Goal: Use online tool/utility

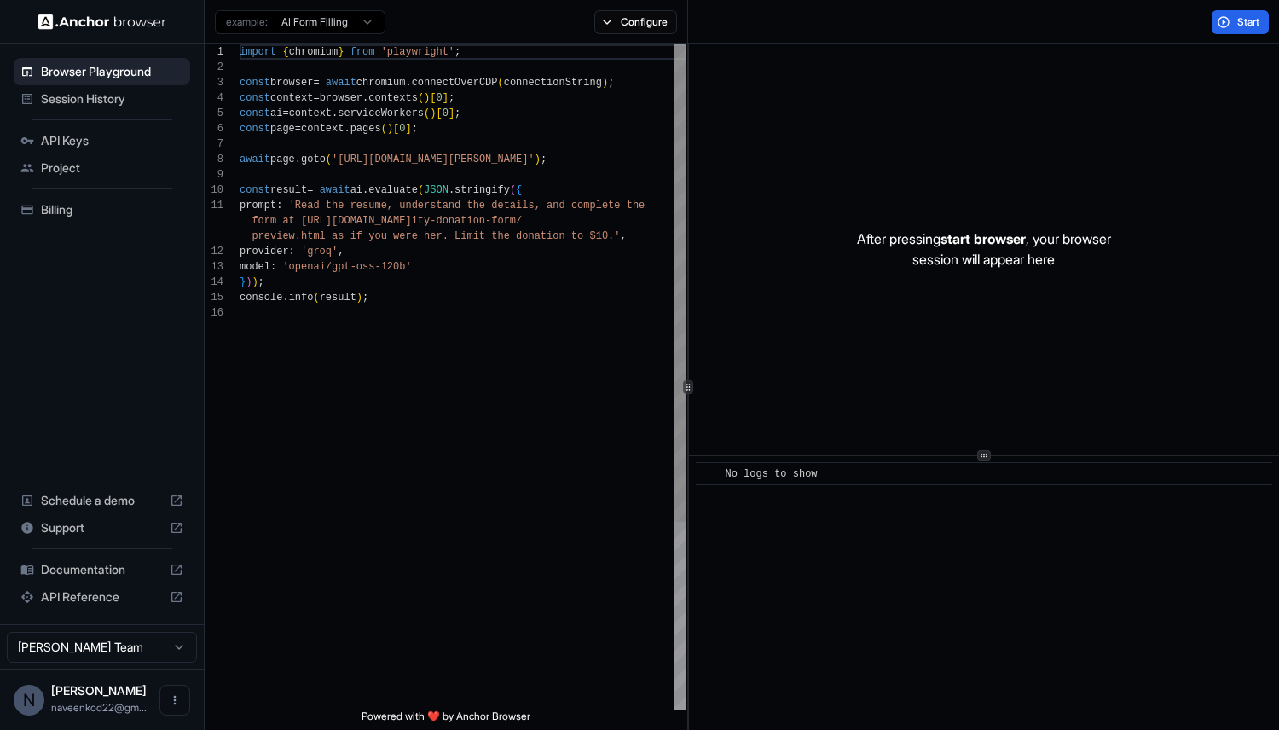
scroll to position [154, 0]
click at [1253, 26] on span "Start" at bounding box center [1250, 22] width 24 height 14
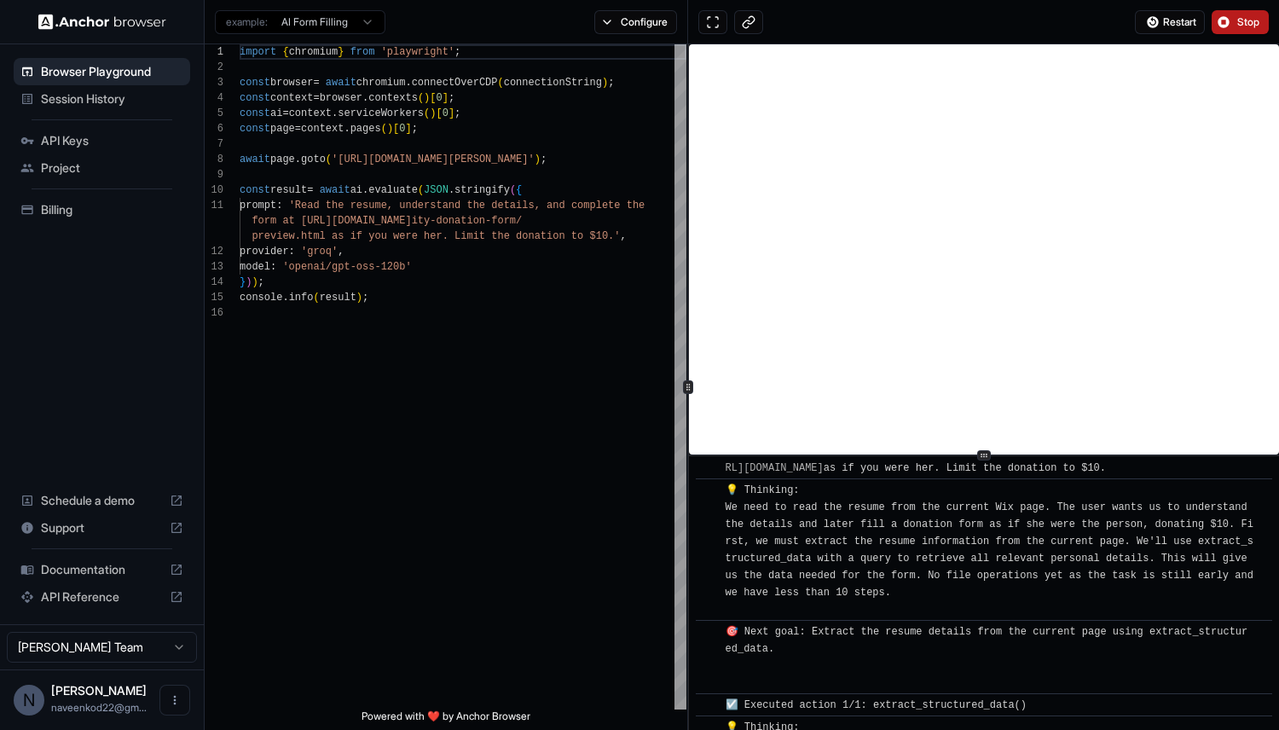
scroll to position [0, 0]
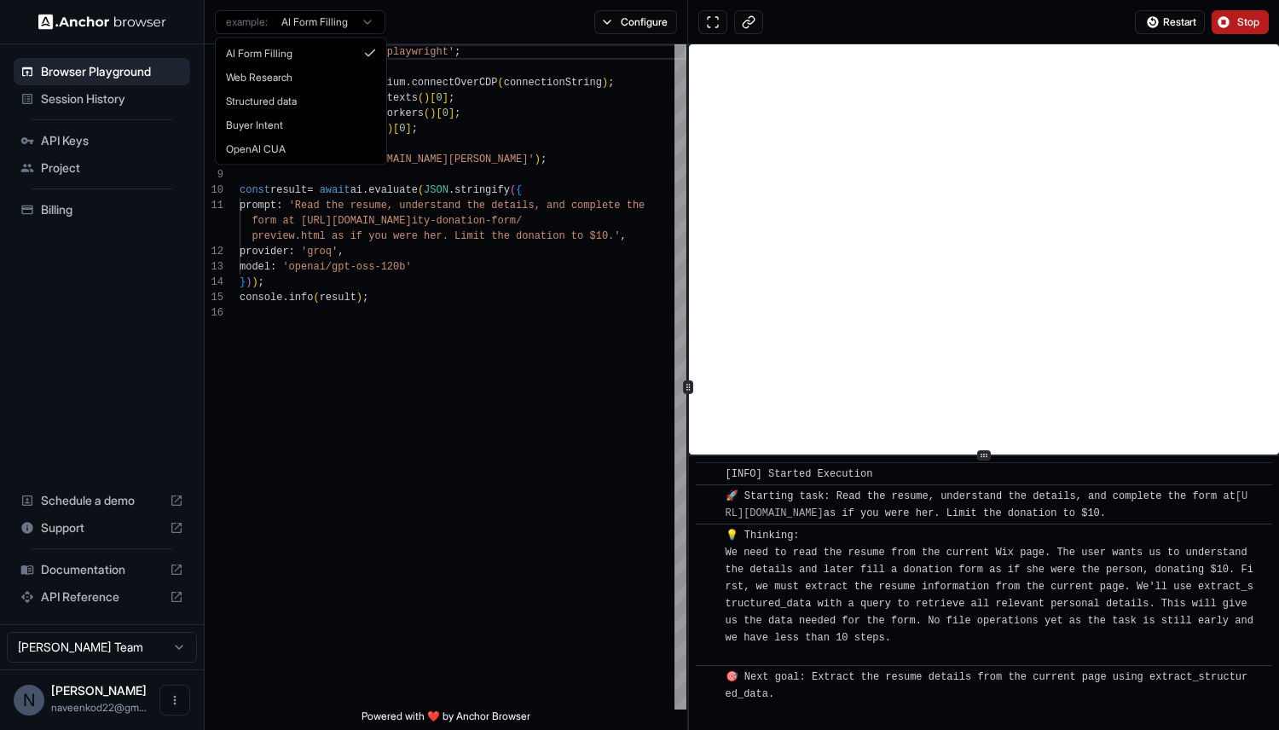
click at [338, 26] on html "Browser Playground Session History API Keys Project Billing Schedule a demo Sup…" at bounding box center [639, 365] width 1279 height 730
type textarea "**********"
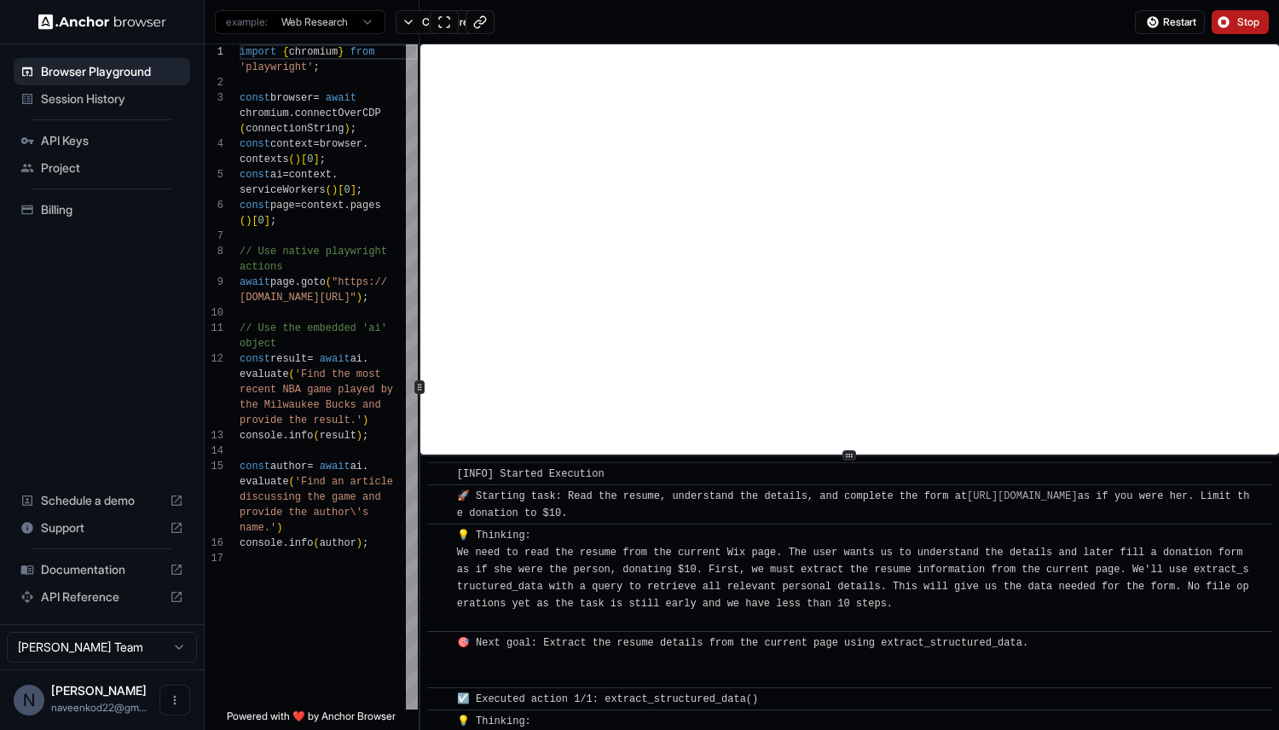
click at [288, 394] on div "1 2 3 4 5 6 7 8 9 10 11 12 13 14 15 16 17 import { chromium } from 'playwright'…" at bounding box center [742, 387] width 1075 height 686
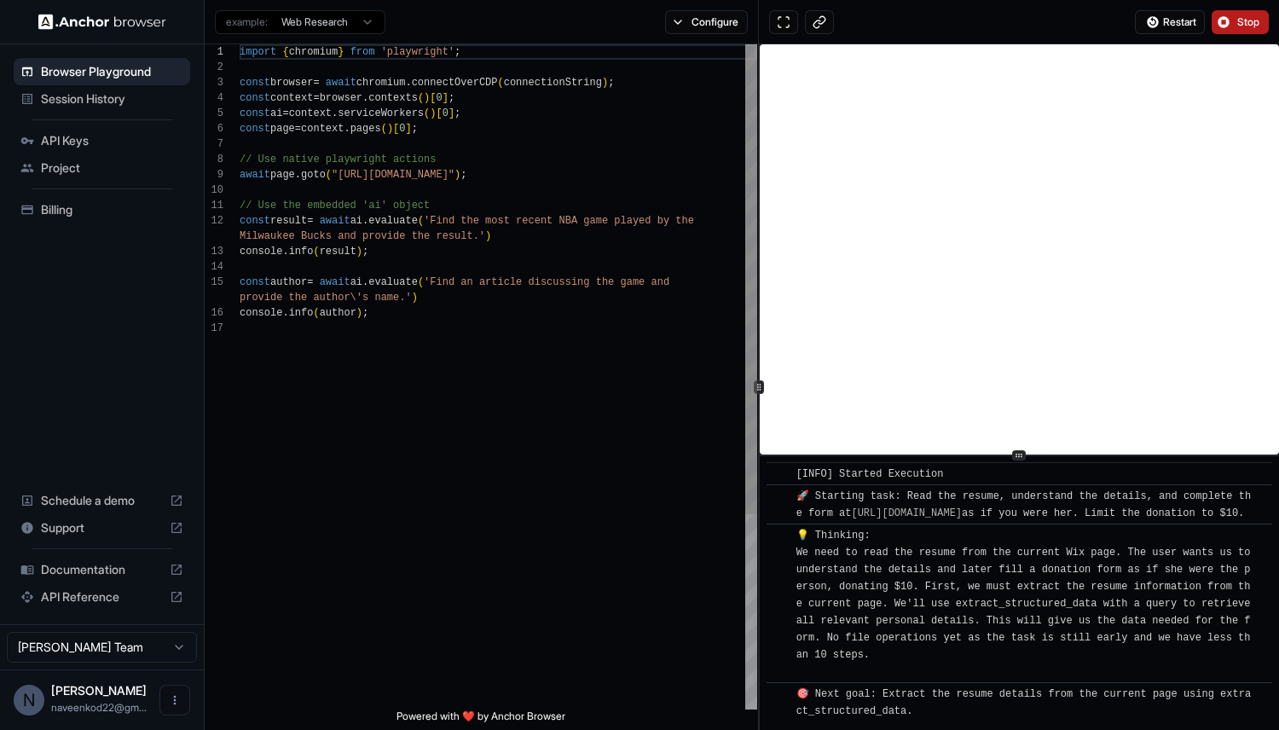
click at [758, 302] on div "1 2 3 4 5 6 7 8 9 10 11 12 13 14 15 16 17 import { chromium } from 'playwright'…" at bounding box center [742, 387] width 1075 height 686
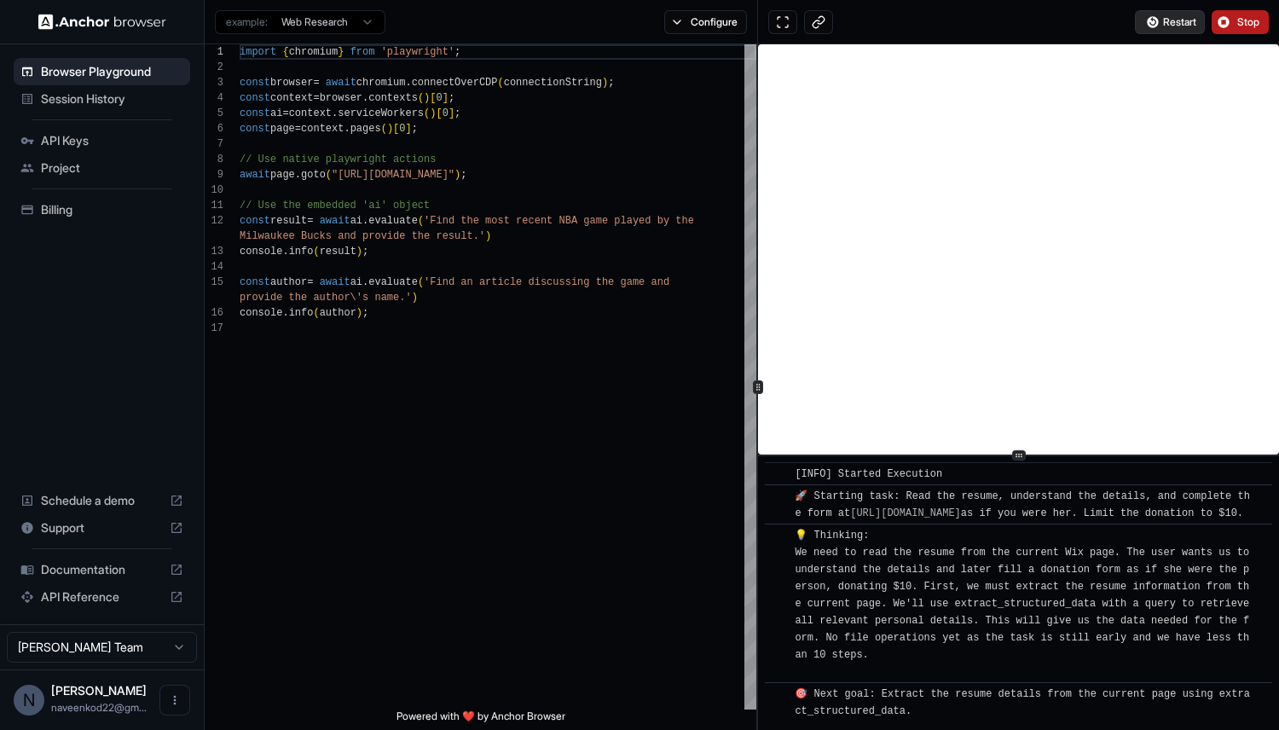
click at [1182, 21] on span "Restart" at bounding box center [1179, 22] width 33 height 14
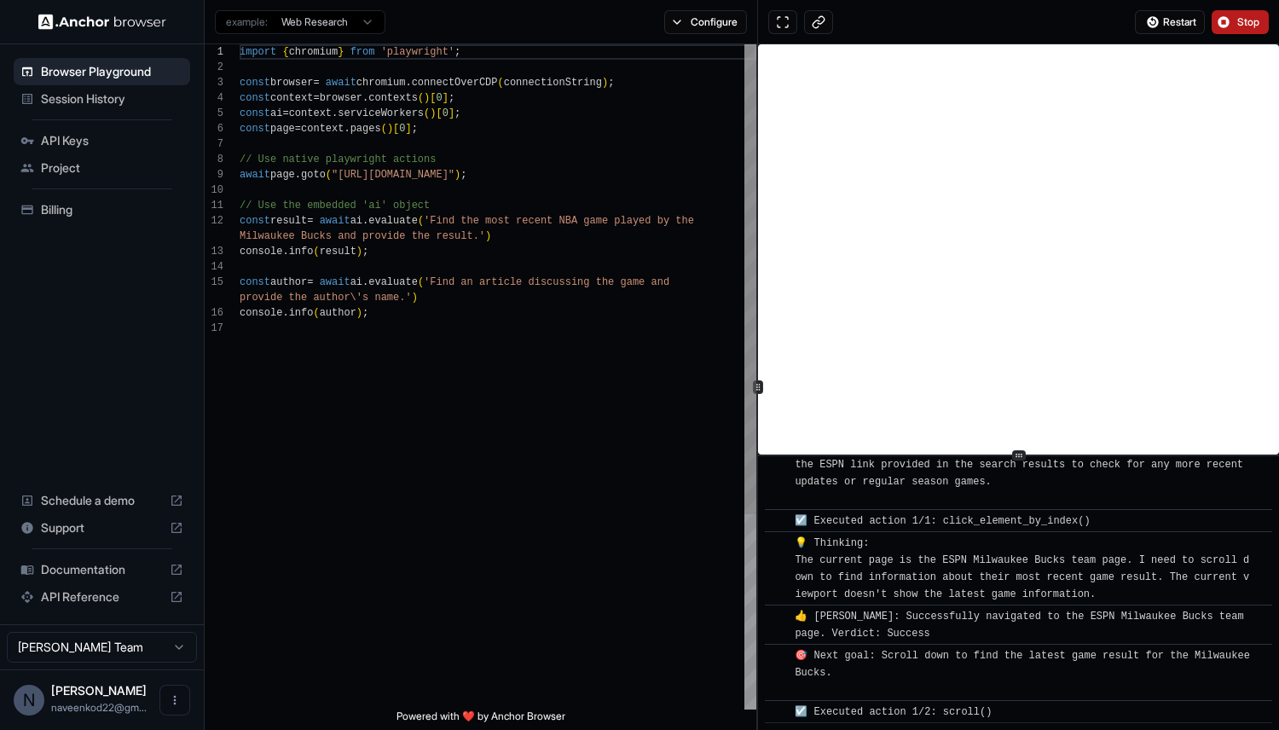
scroll to position [1163, 0]
